Goal: Task Accomplishment & Management: Manage account settings

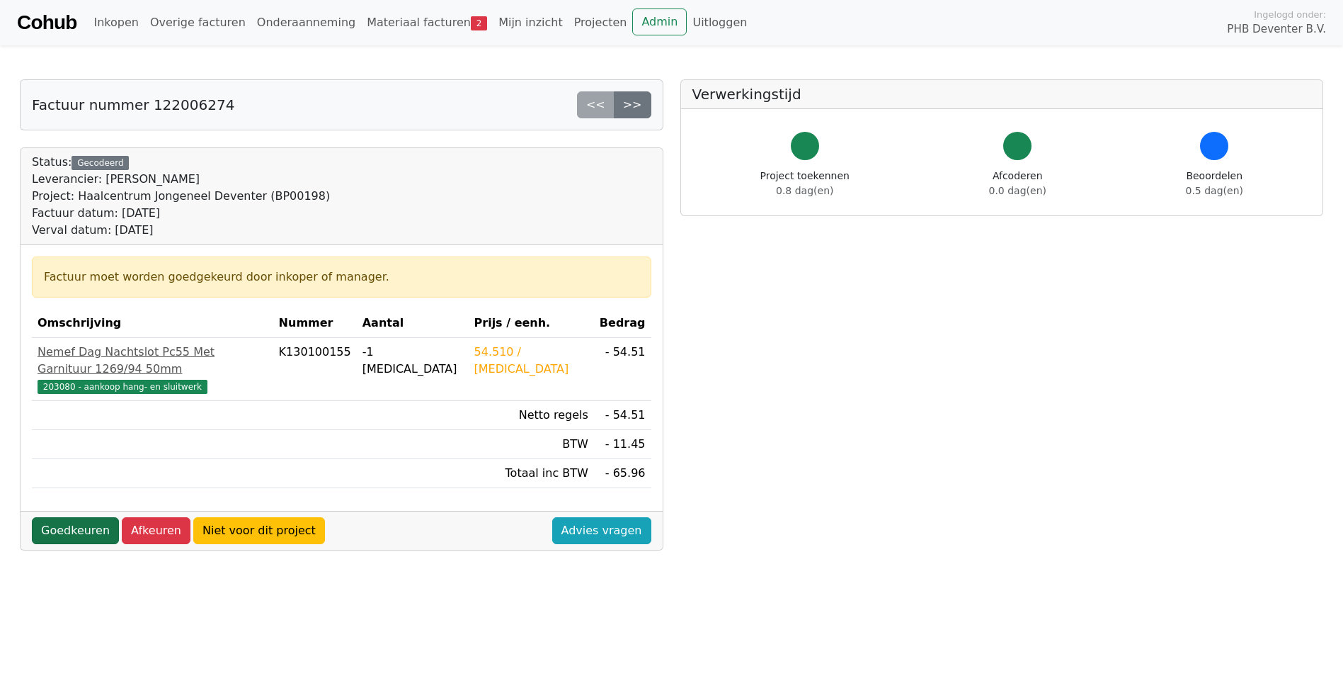
click at [55, 519] on link "Goedkeuren" at bounding box center [75, 530] width 87 height 27
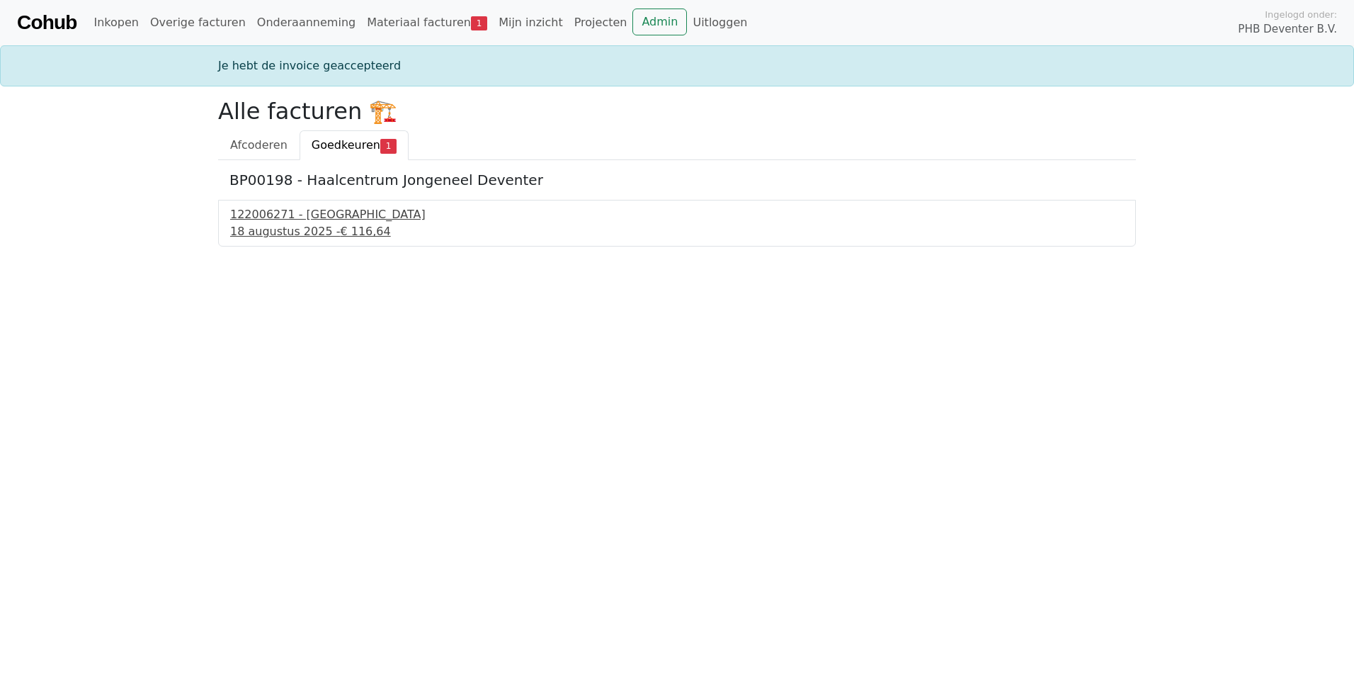
click at [329, 217] on div "122006271 - PontMeyer" at bounding box center [677, 214] width 894 height 17
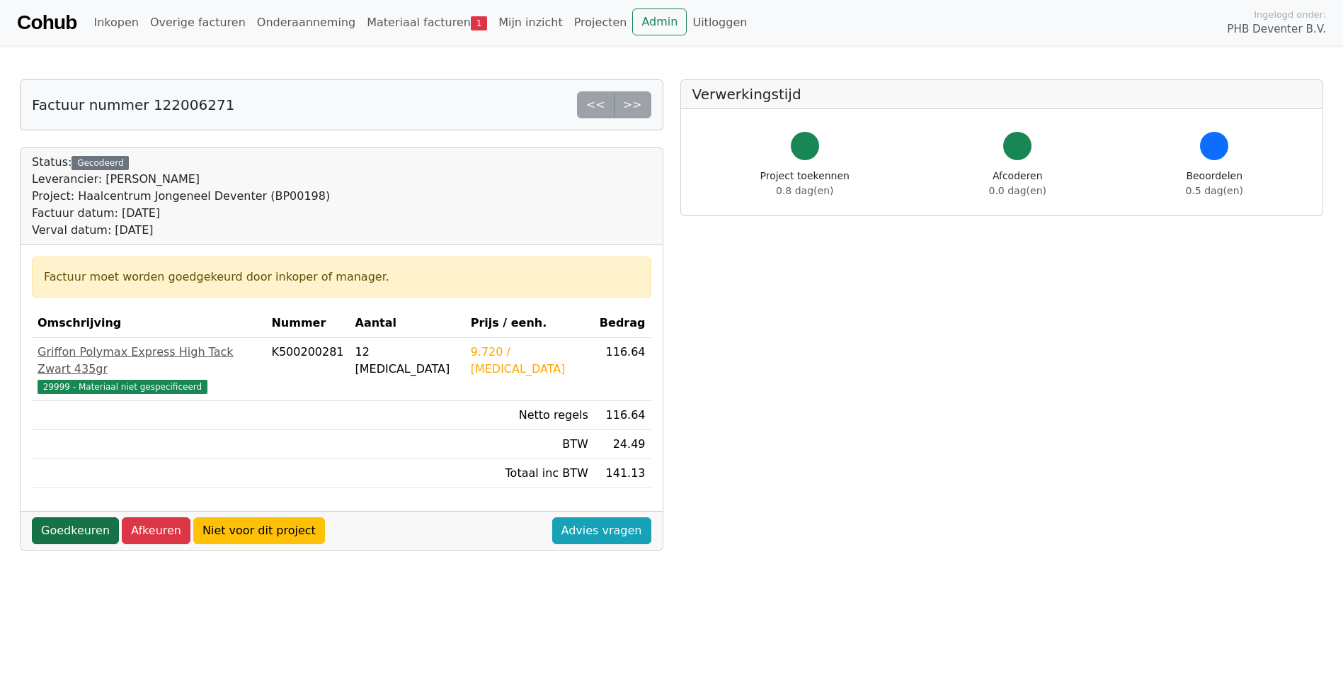
click at [71, 518] on link "Goedkeuren" at bounding box center [75, 530] width 87 height 27
